Goal: Task Accomplishment & Management: Complete application form

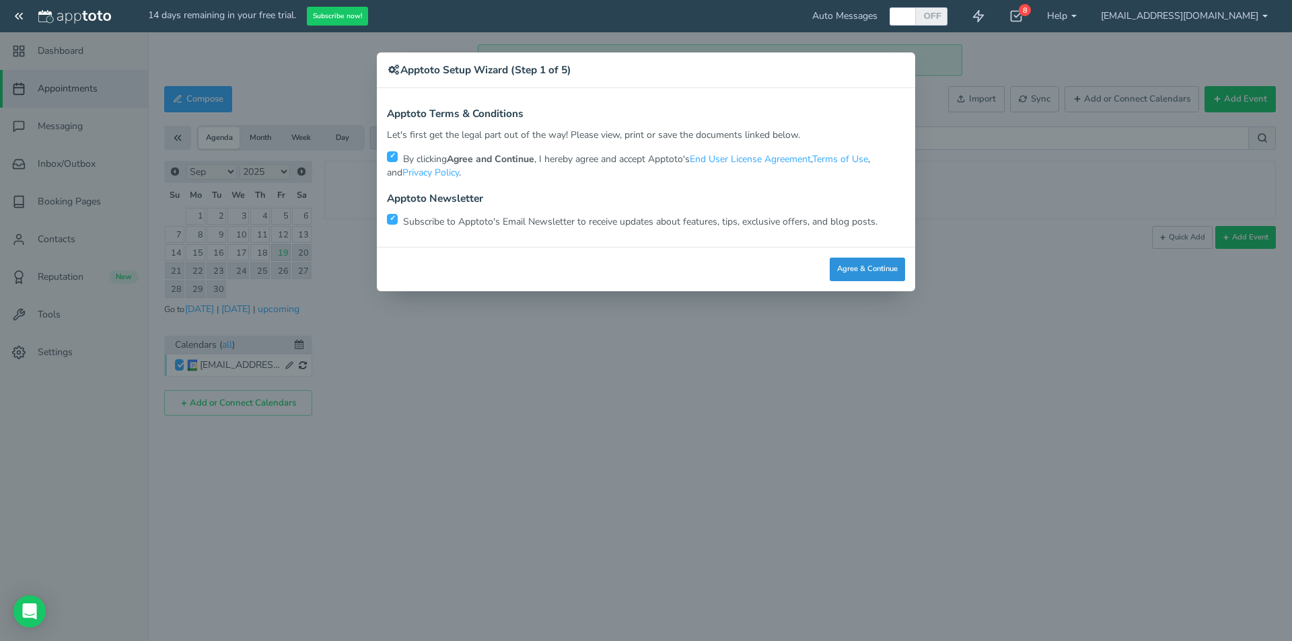
click at [847, 270] on button "Agree & Continue" at bounding box center [867, 270] width 75 height 24
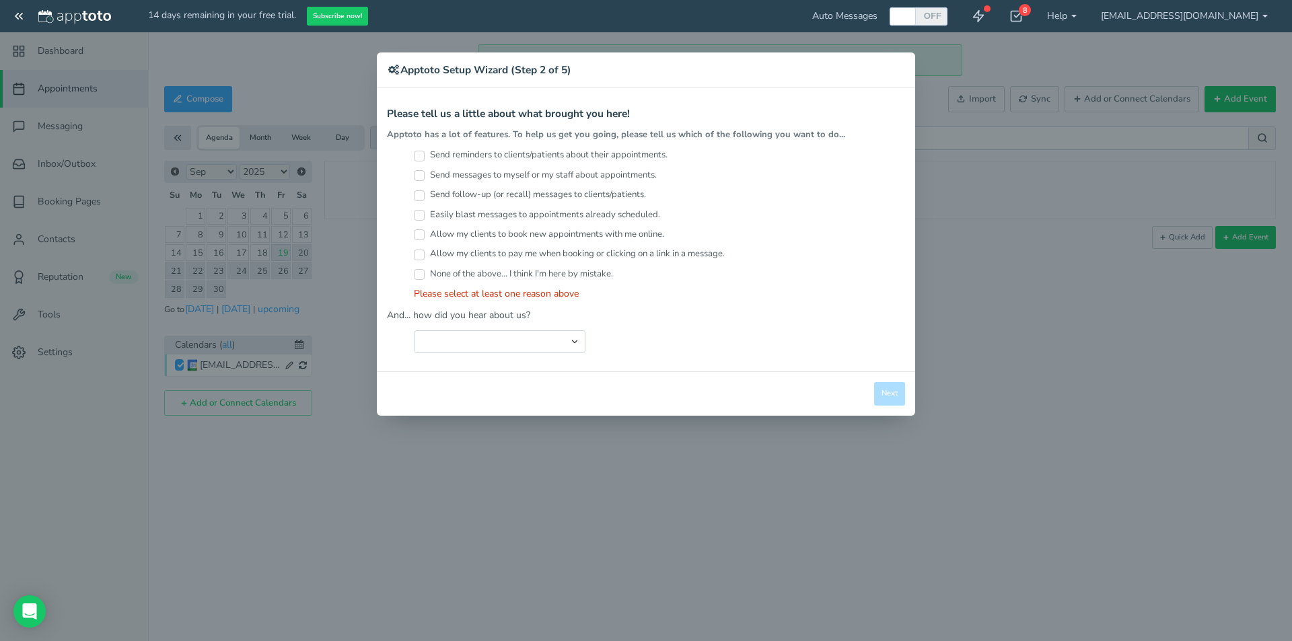
click at [421, 275] on input "None of the above... I think I'm here by mistake." at bounding box center [419, 274] width 11 height 11
checkbox input "true"
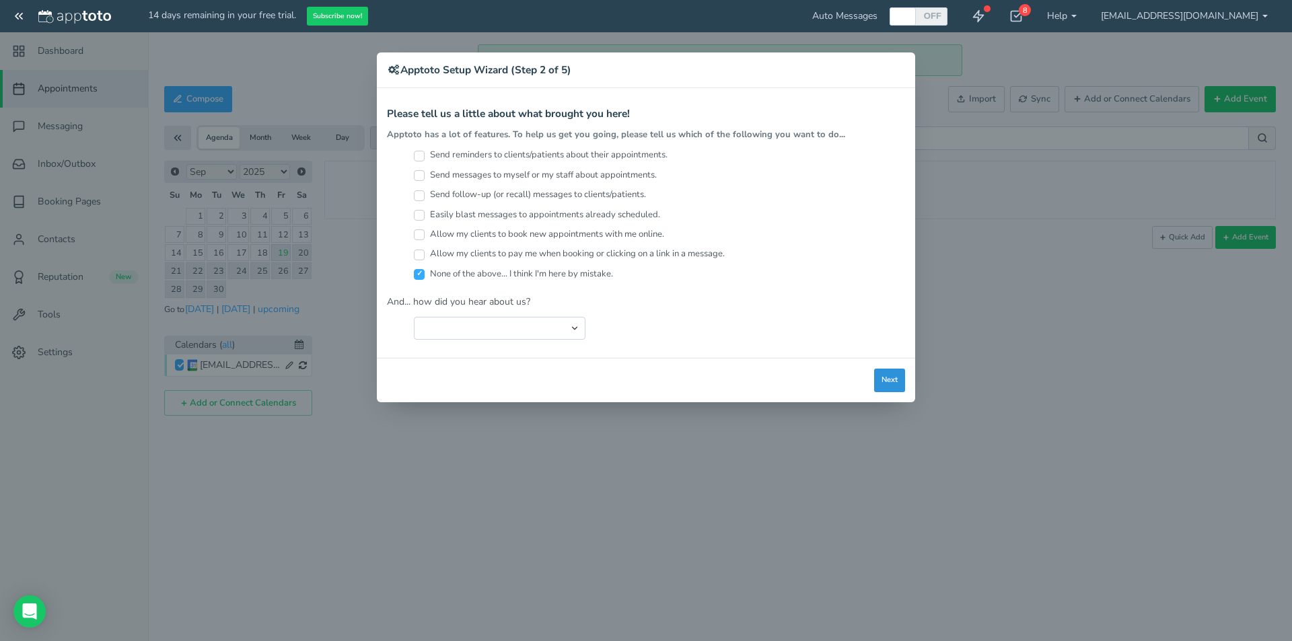
click at [879, 374] on button "Next" at bounding box center [889, 381] width 31 height 24
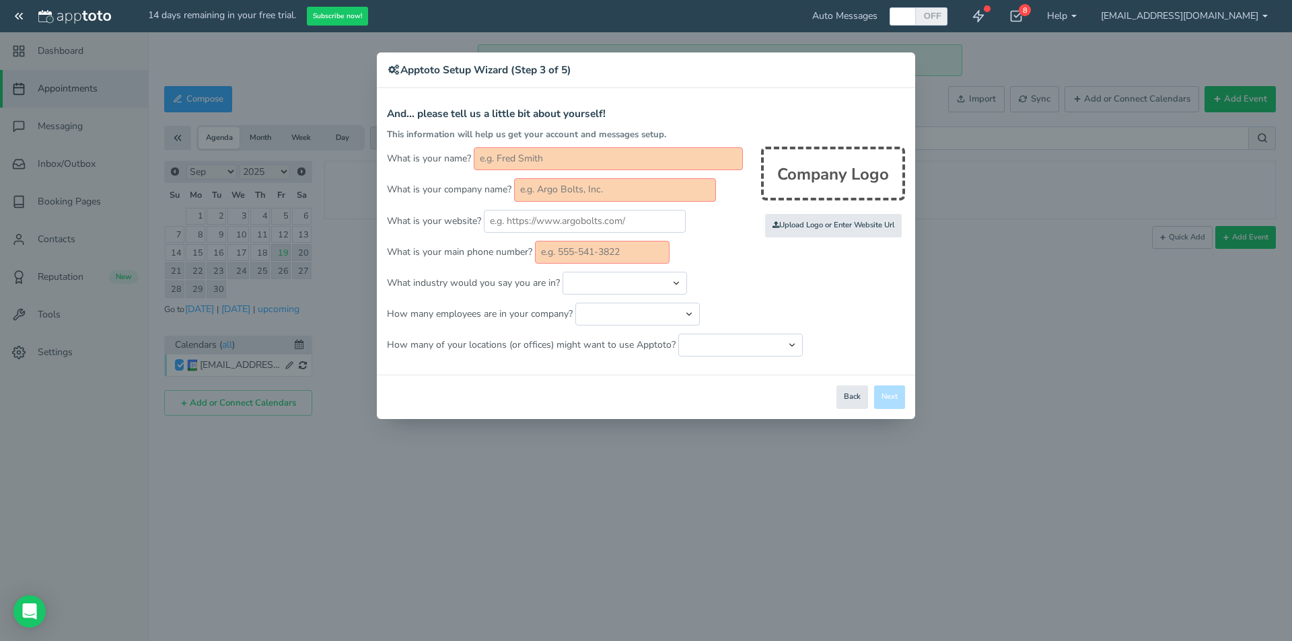
drag, startPoint x: 646, startPoint y: 71, endPoint x: 729, endPoint y: 84, distance: 83.8
click at [729, 84] on div "× Apptoto Setup Wizard (Step 3 of 5)" at bounding box center [646, 71] width 539 height 36
click at [847, 405] on button "Back" at bounding box center [853, 398] width 32 height 24
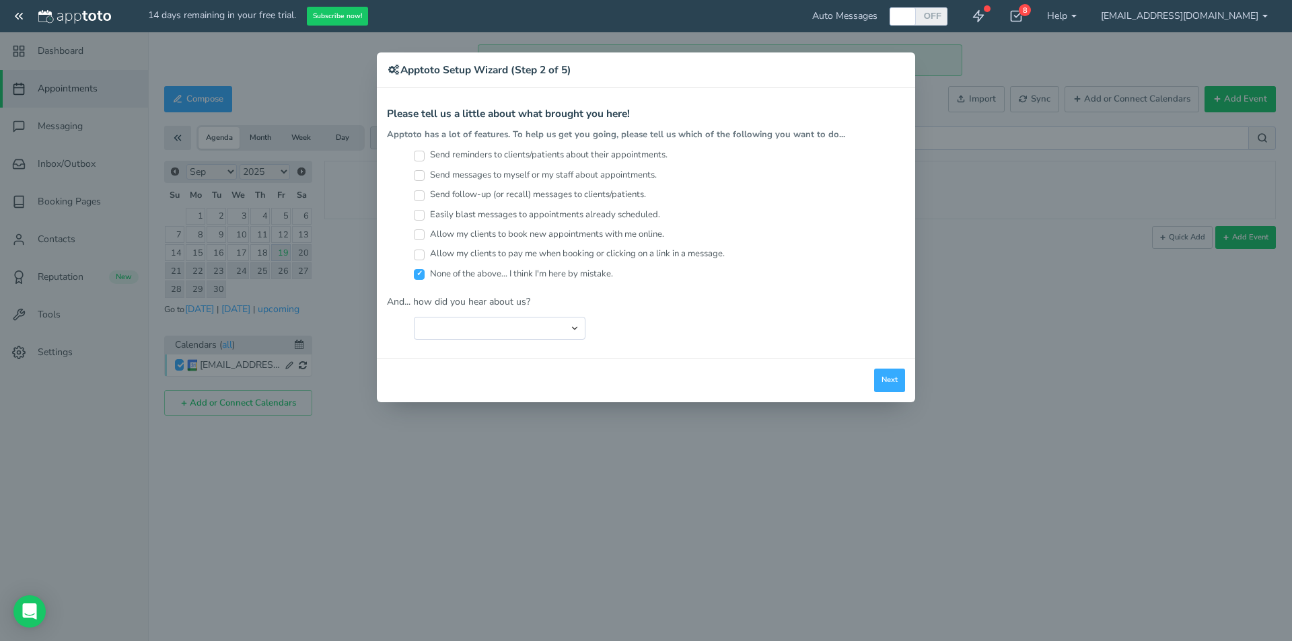
click at [760, 97] on div "Apptoto Terms & Conditions Let's first get the legal part out of the way! Pleas…" at bounding box center [646, 223] width 539 height 270
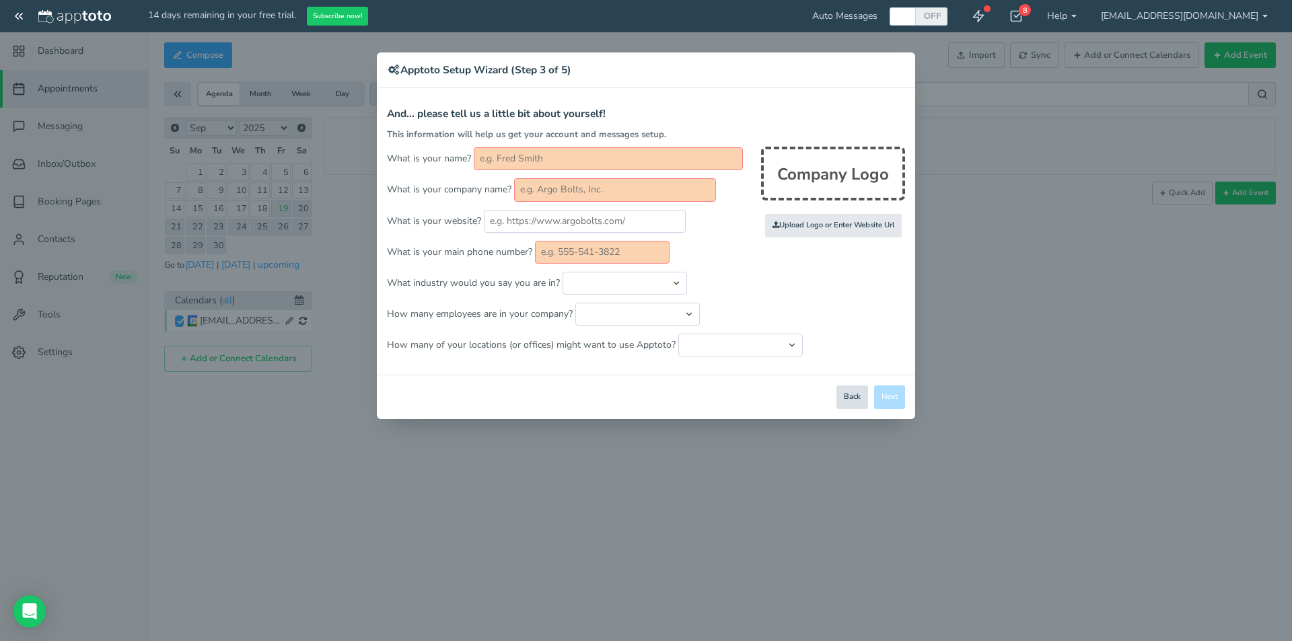
click at [856, 398] on button "Back" at bounding box center [853, 398] width 32 height 24
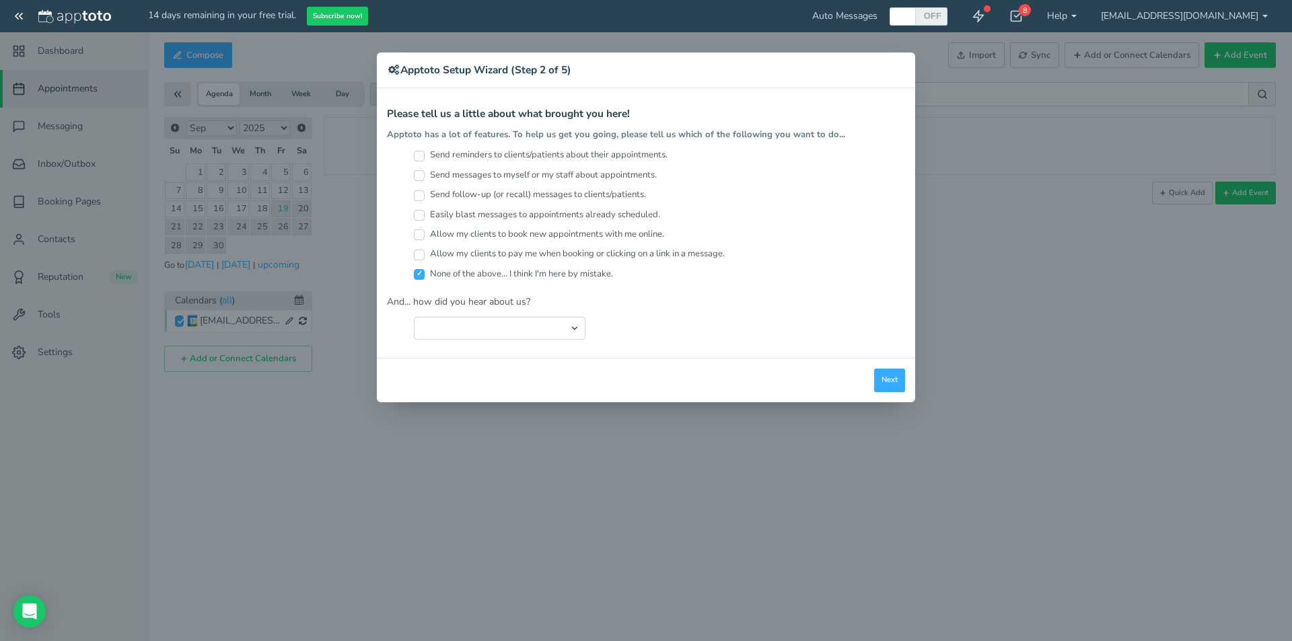
click at [1249, 14] on div "× Apptoto Setup Wizard (Step 2 of 5) Apptoto Terms & Conditions Let's first get…" at bounding box center [646, 320] width 1292 height 641
click at [884, 388] on button "Next" at bounding box center [889, 381] width 31 height 24
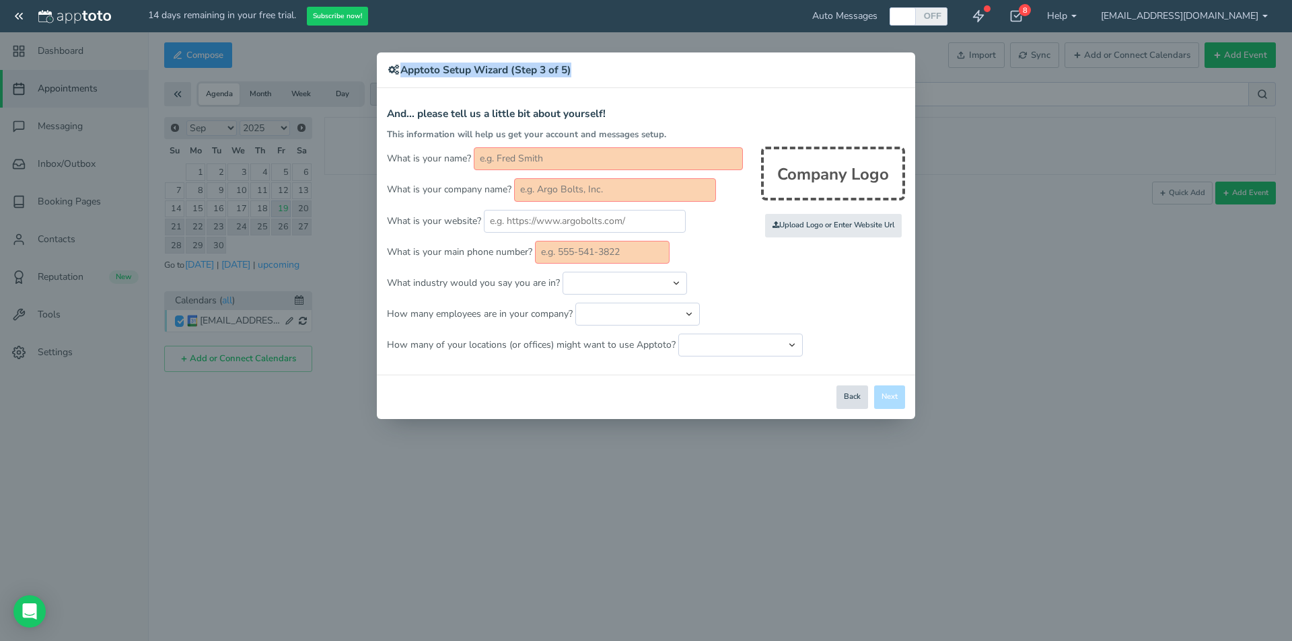
click at [861, 388] on button "Back" at bounding box center [853, 398] width 32 height 24
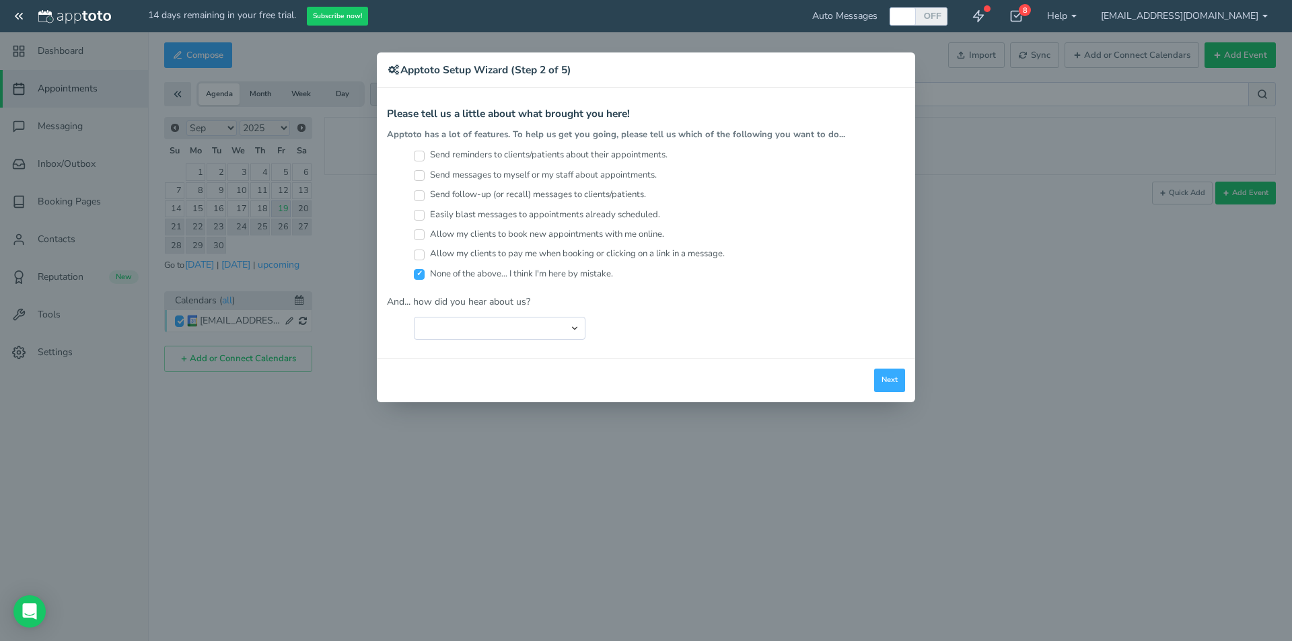
click at [329, 29] on div "× Apptoto Setup Wizard (Step 2 of 5) Apptoto Terms & Conditions Let's first get…" at bounding box center [646, 320] width 1292 height 641
click at [304, 47] on div "× Apptoto Setup Wizard (Step 2 of 5) Apptoto Terms & Conditions Let's first get…" at bounding box center [646, 320] width 1292 height 641
click at [115, 12] on div "× Apptoto Setup Wizard (Step 2 of 5) Apptoto Terms & Conditions Let's first get…" at bounding box center [646, 320] width 1292 height 641
click at [888, 384] on button "Next" at bounding box center [889, 381] width 31 height 24
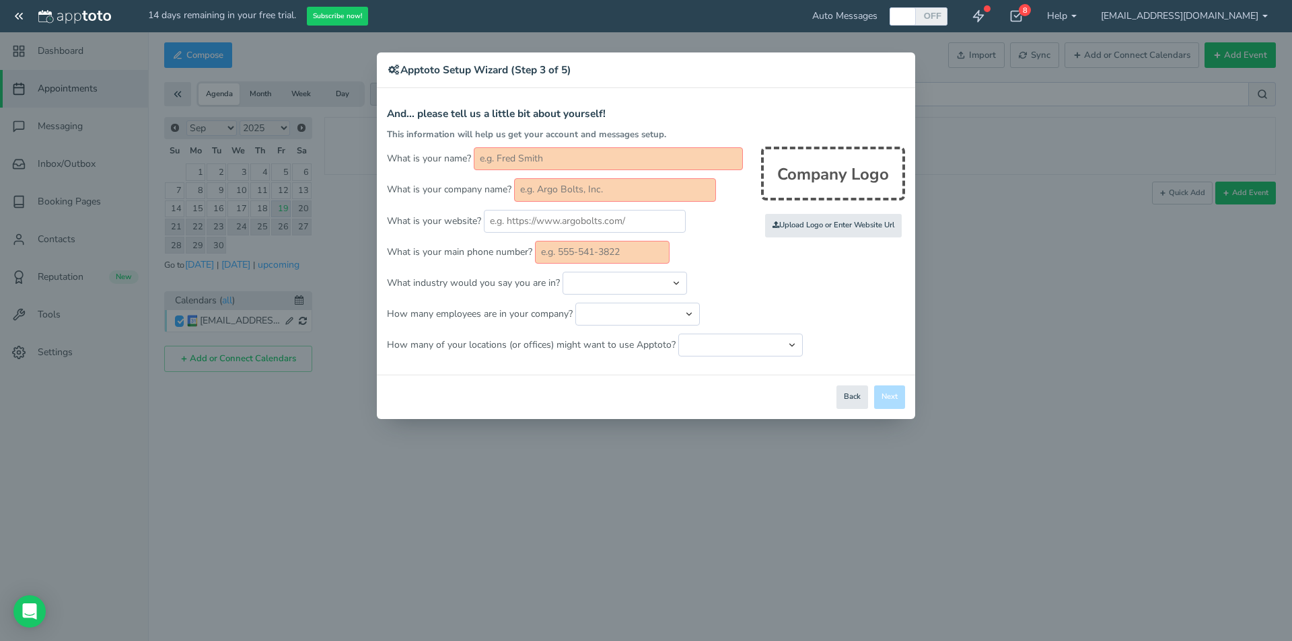
click at [562, 162] on input "text" at bounding box center [608, 158] width 269 height 23
type input "DSF"
click at [571, 194] on input "text" at bounding box center [615, 189] width 202 height 23
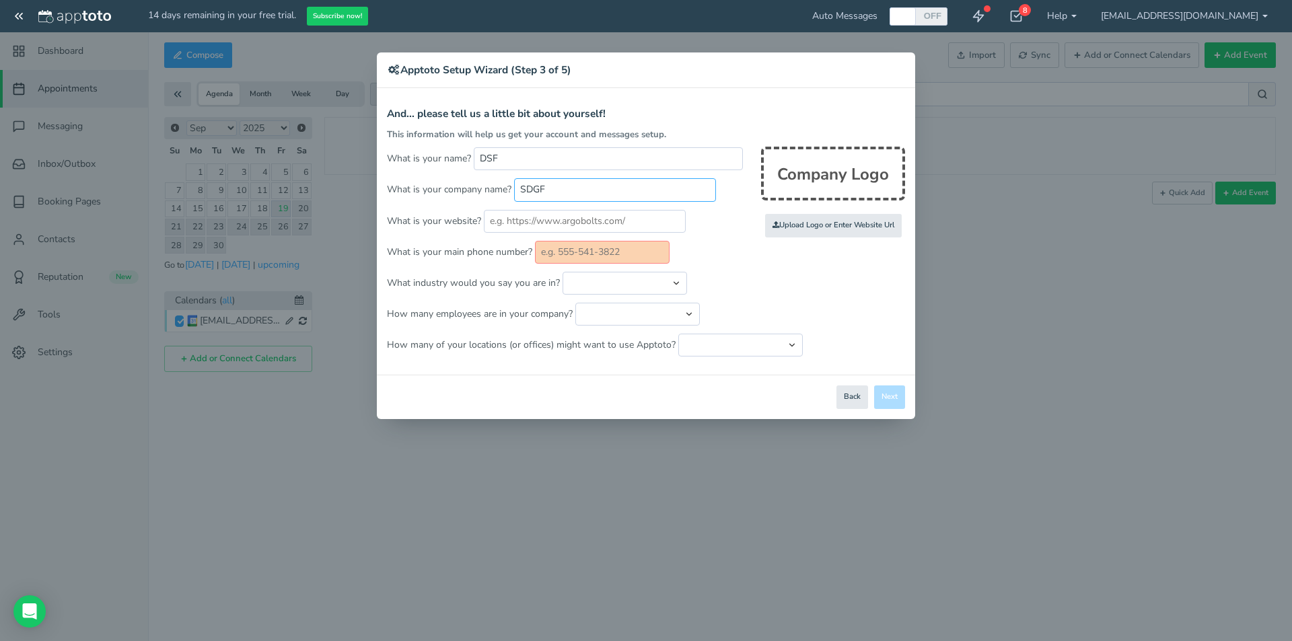
type input "SDGF"
click at [600, 254] on input "text" at bounding box center [602, 252] width 135 height 23
type input "S"
type input "2552252222"
click at [884, 396] on button "Next" at bounding box center [889, 398] width 31 height 24
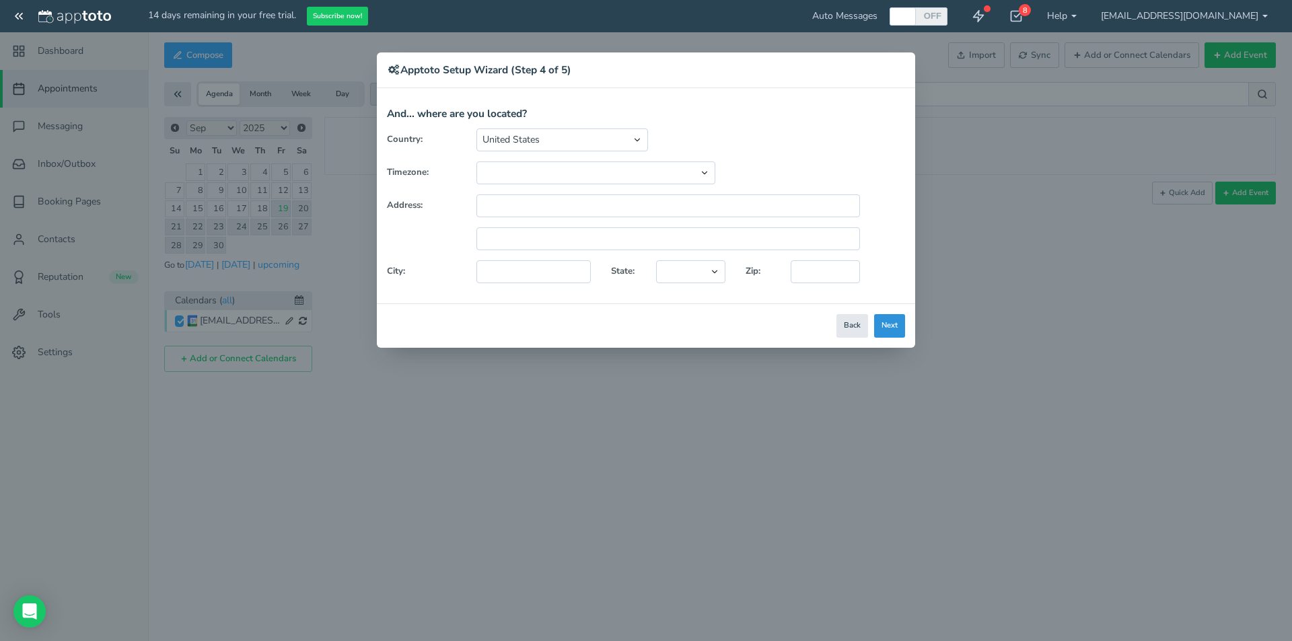
click at [880, 329] on button "Next" at bounding box center [889, 326] width 31 height 24
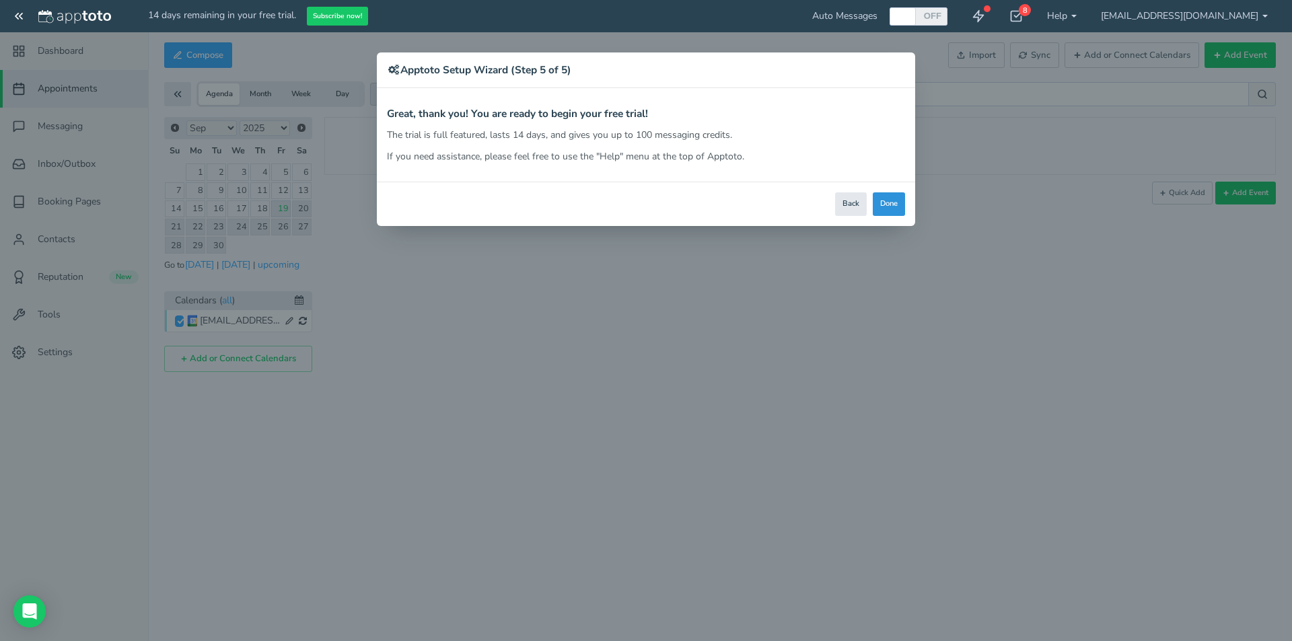
click at [882, 205] on button "Done" at bounding box center [889, 205] width 32 height 24
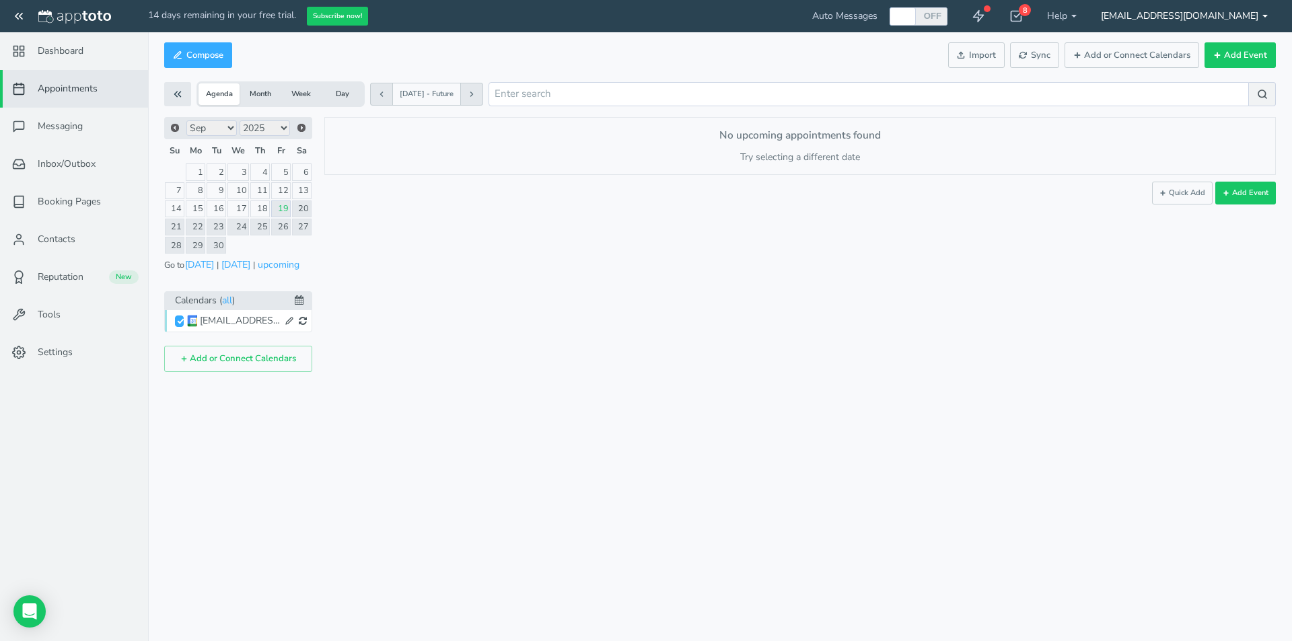
click at [1199, 22] on link "[EMAIL_ADDRESS][DOMAIN_NAME]" at bounding box center [1184, 16] width 191 height 32
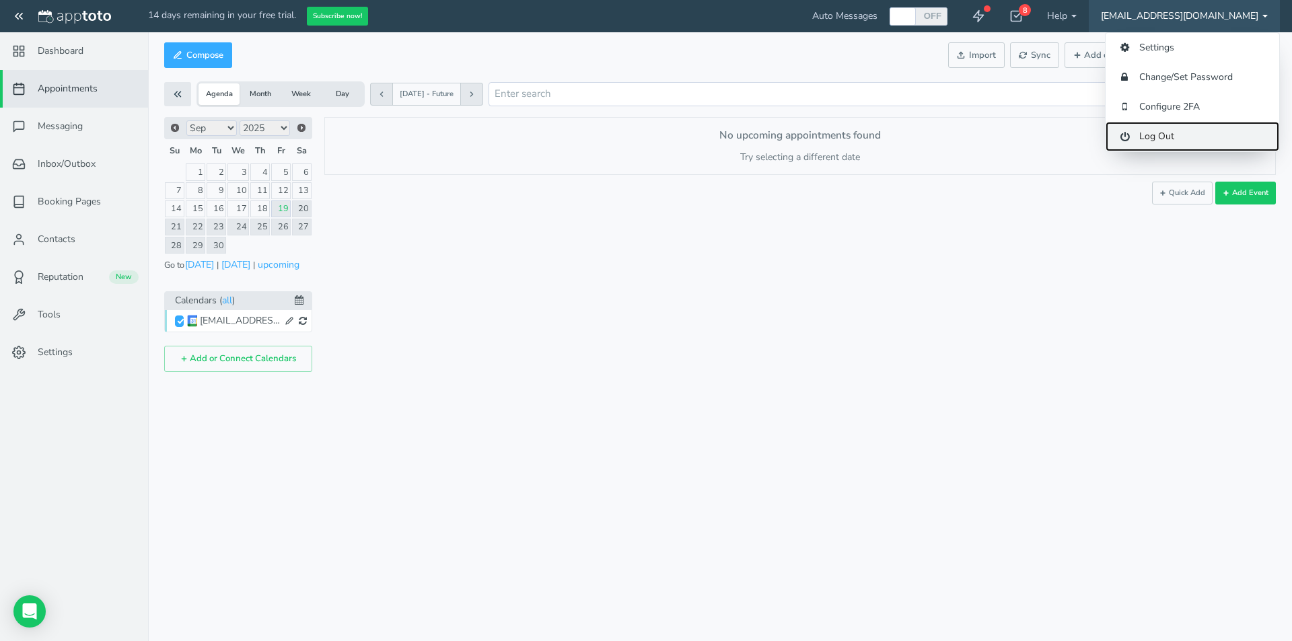
click at [1172, 140] on link "Log Out" at bounding box center [1193, 137] width 174 height 30
